Goal: Information Seeking & Learning: Learn about a topic

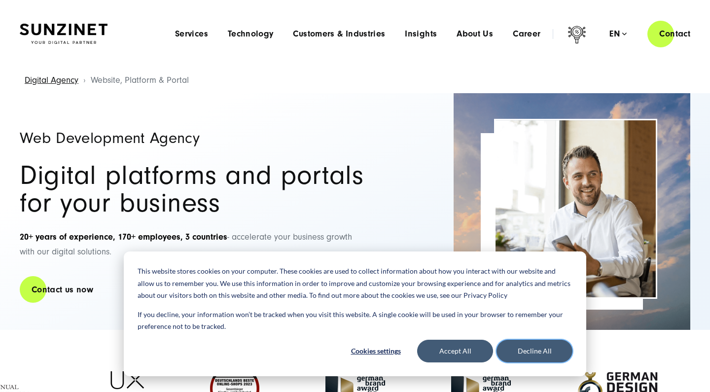
click at [553, 356] on button "Decline All" at bounding box center [535, 351] width 76 height 23
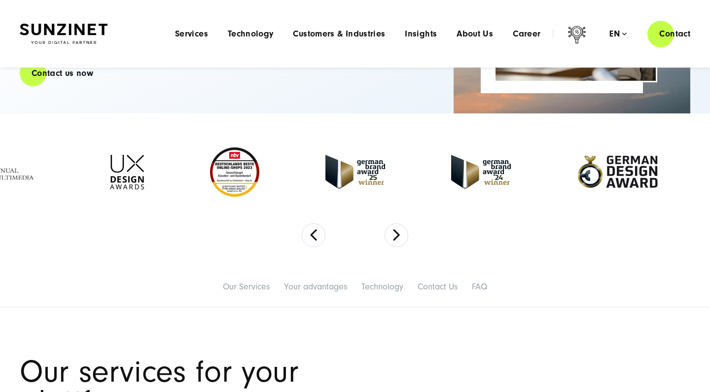
scroll to position [55, 0]
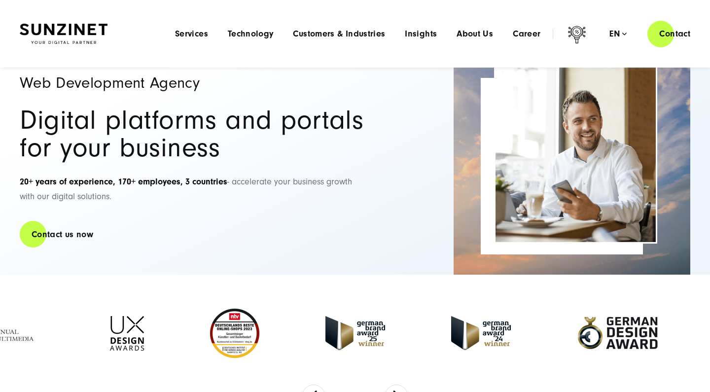
click at [323, 42] on div "Menu Services Menu Full Service Digital Agency We solve complex challenges and …" at bounding box center [433, 34] width 537 height 28
click at [323, 37] on span "Customers & Industries" at bounding box center [339, 34] width 92 height 10
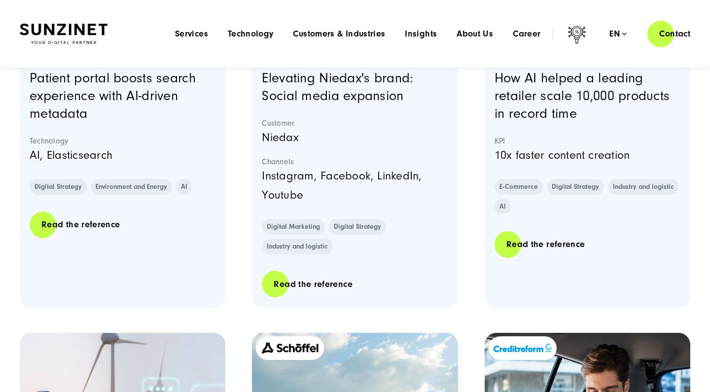
scroll to position [946, 0]
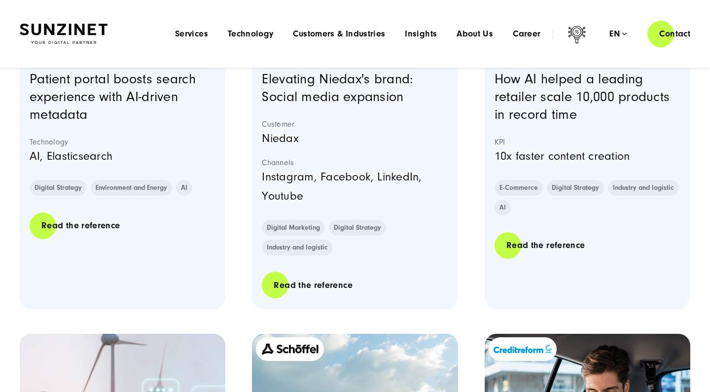
click at [521, 104] on h3 "How AI helped a leading retailer scale 10,000 products in record time" at bounding box center [588, 97] width 186 height 53
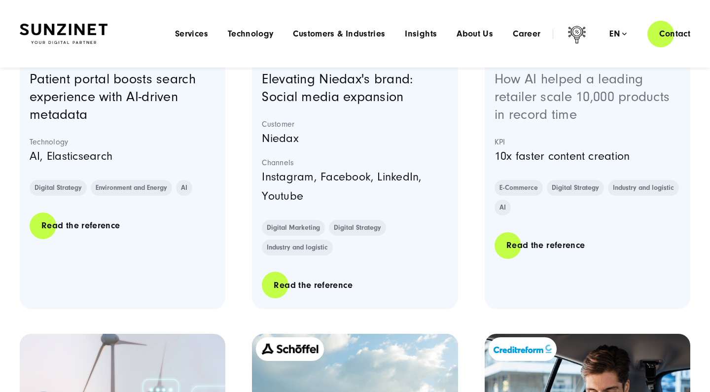
click at [521, 115] on link "How AI helped a leading retailer scale 10,000 products in record time" at bounding box center [582, 97] width 175 height 51
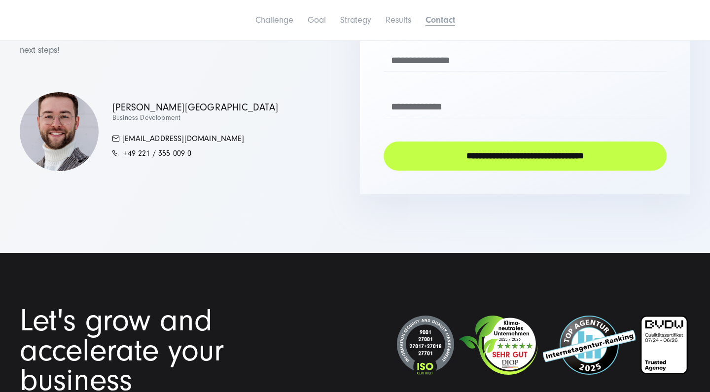
scroll to position [4049, 0]
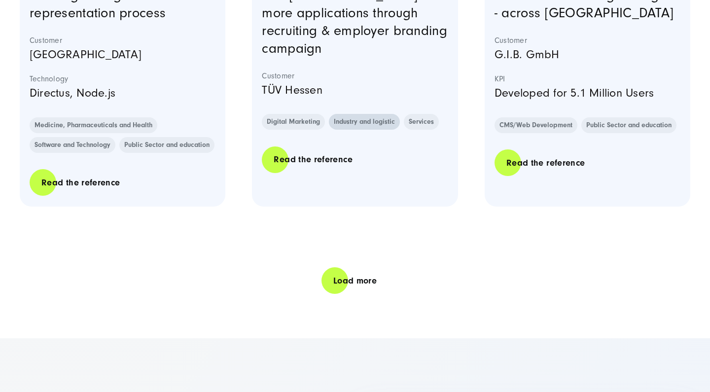
scroll to position [2006, 0]
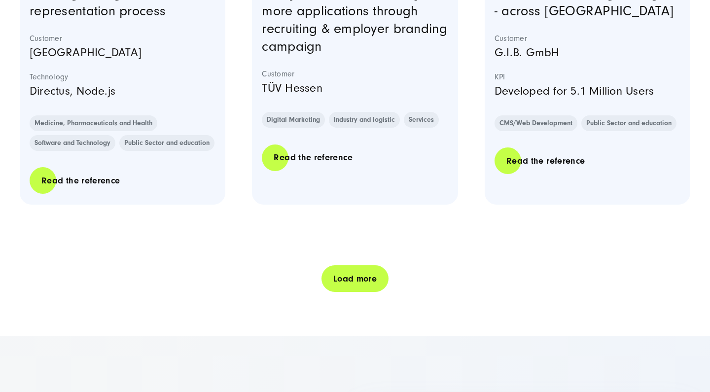
click at [368, 293] on link "Load more" at bounding box center [355, 279] width 67 height 28
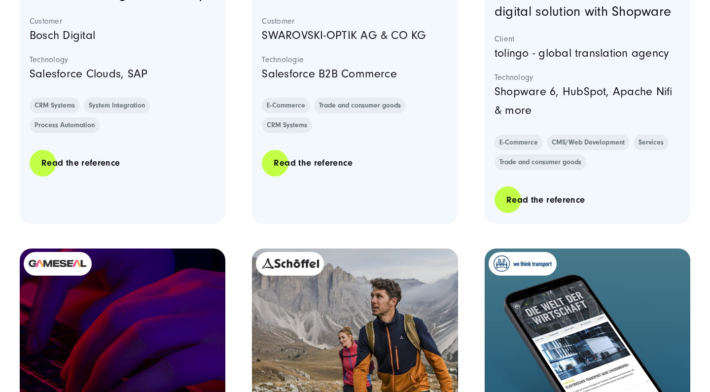
scroll to position [2983, 0]
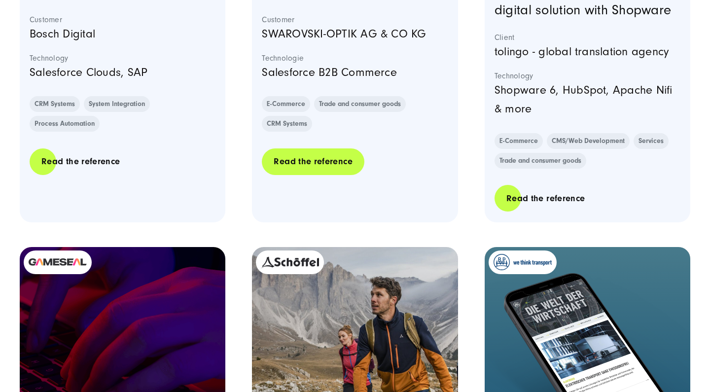
click at [299, 175] on link "Read the reference" at bounding box center [313, 162] width 102 height 28
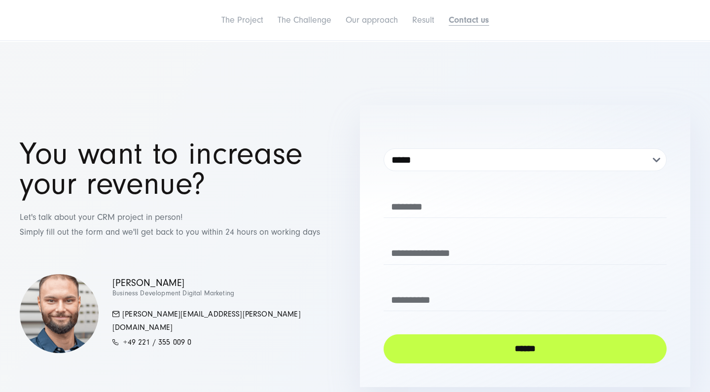
scroll to position [2422, 0]
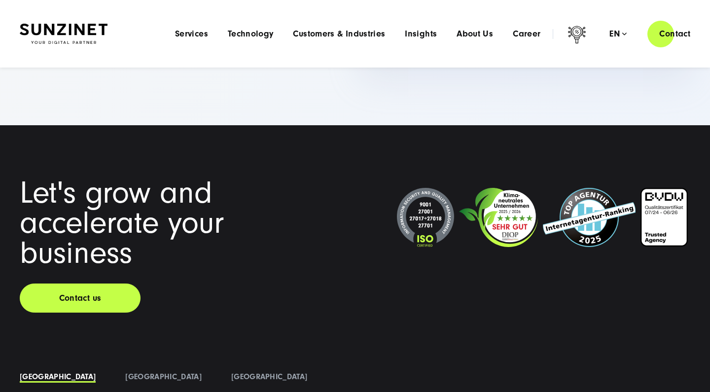
scroll to position [2647, 0]
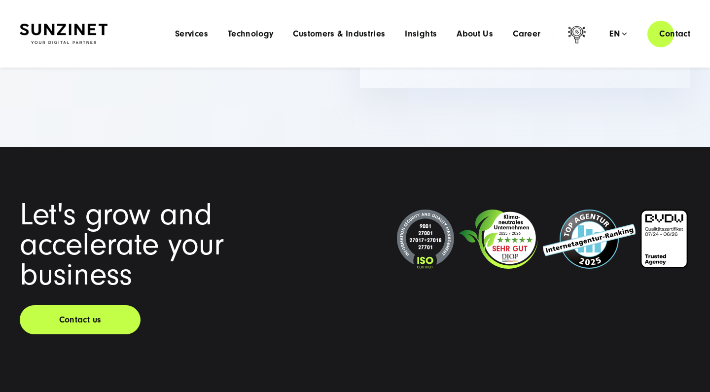
click at [242, 39] on div "Menu Services Menu Full Service Digital Agency We solve complex challenges and …" at bounding box center [433, 34] width 537 height 28
click at [246, 33] on span "Technology" at bounding box center [251, 34] width 46 height 10
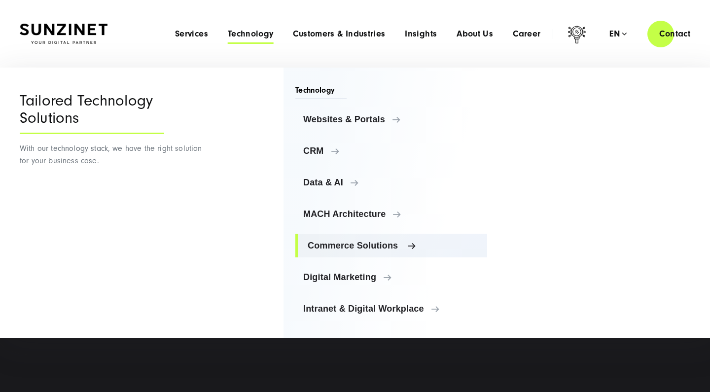
click at [351, 248] on span "Commerce Solutions" at bounding box center [394, 246] width 172 height 10
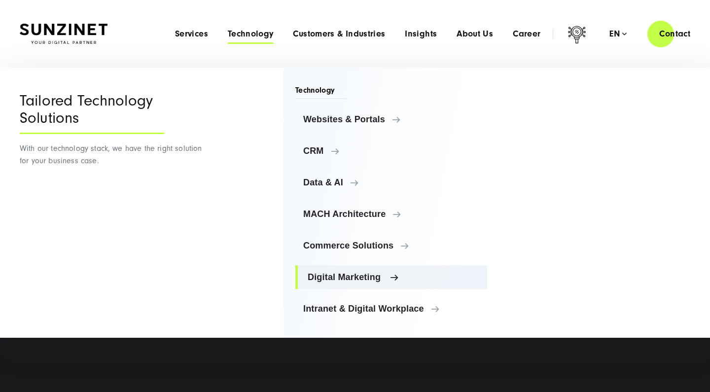
click at [438, 274] on span "Digital Marketing" at bounding box center [394, 277] width 172 height 10
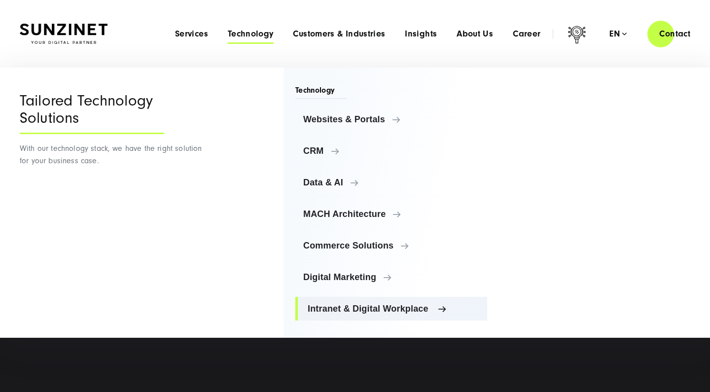
click at [439, 305] on span "Intranet & Digital Workplace" at bounding box center [394, 309] width 172 height 10
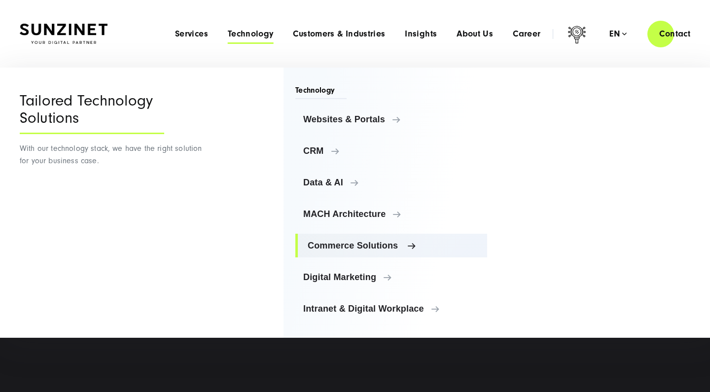
click at [423, 242] on span "Commerce Solutions" at bounding box center [394, 246] width 172 height 10
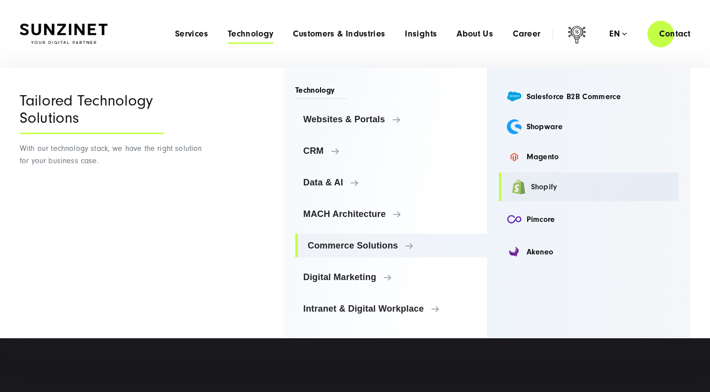
click at [531, 188] on link "Shopify" at bounding box center [589, 187] width 180 height 29
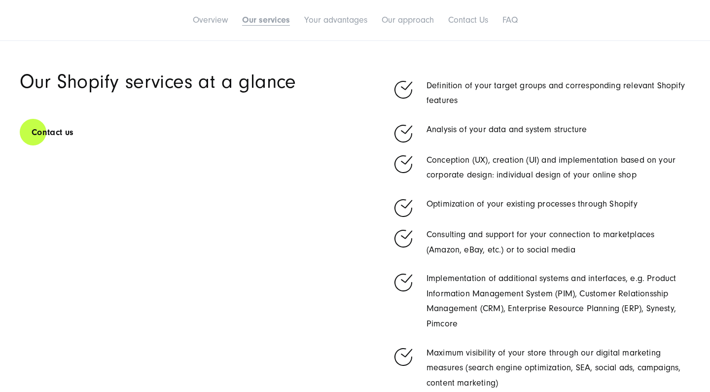
scroll to position [986, 0]
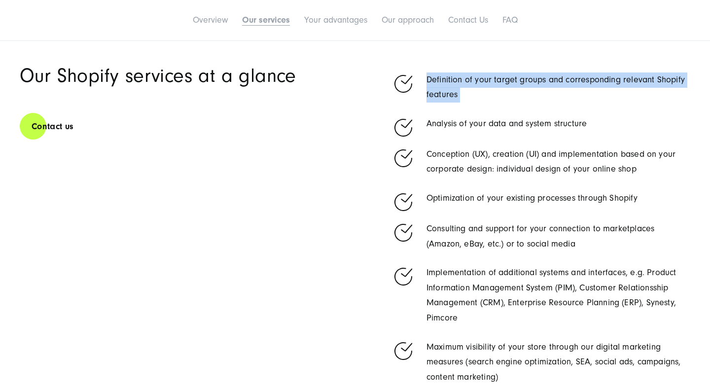
drag, startPoint x: 480, startPoint y: 104, endPoint x: 423, endPoint y: 73, distance: 64.3
click at [424, 73] on ul "Definition of your target groups and corresponding relevant Shopify features An…" at bounding box center [541, 226] width 298 height 319
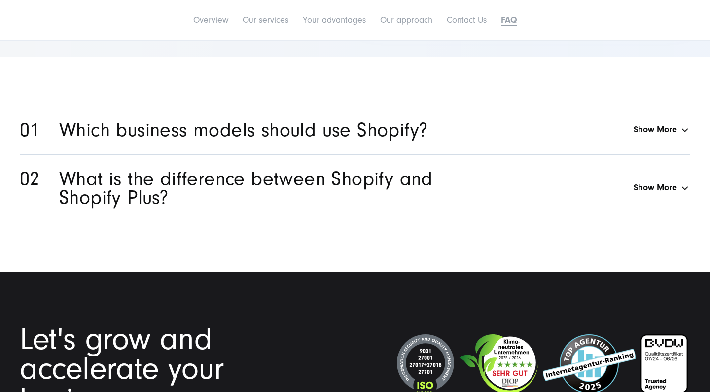
scroll to position [3343, 0]
